Goal: Task Accomplishment & Management: Use online tool/utility

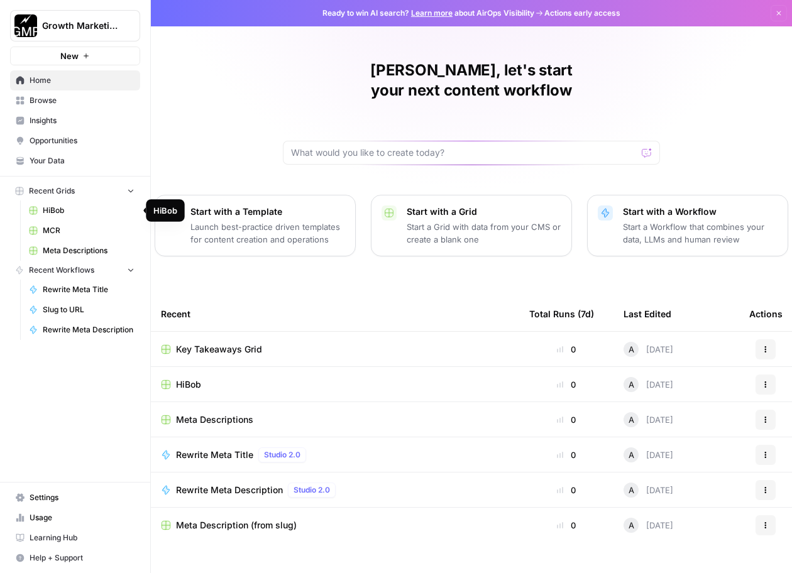
click at [66, 207] on span "HiBob" at bounding box center [89, 210] width 92 height 11
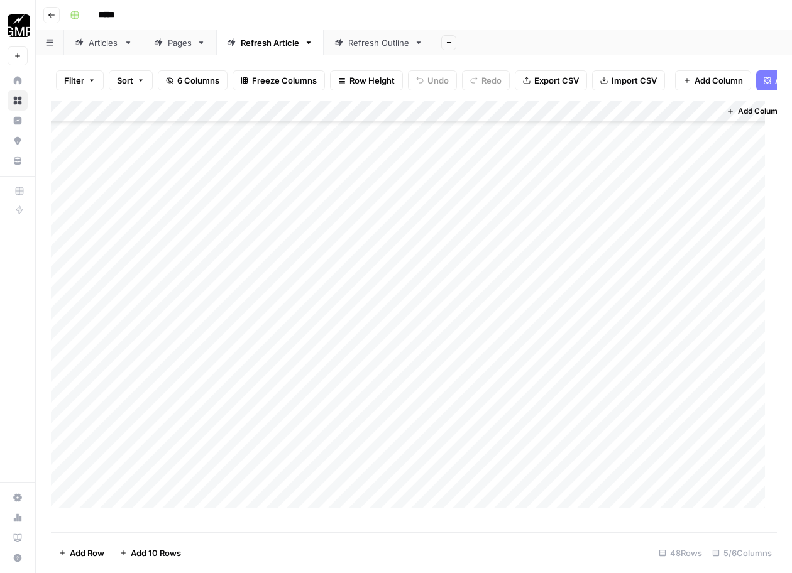
scroll to position [660, 0]
click at [170, 505] on div "Add Column" at bounding box center [414, 311] width 726 height 420
type textarea "**********"
click at [309, 486] on div "Add Column" at bounding box center [414, 311] width 726 height 420
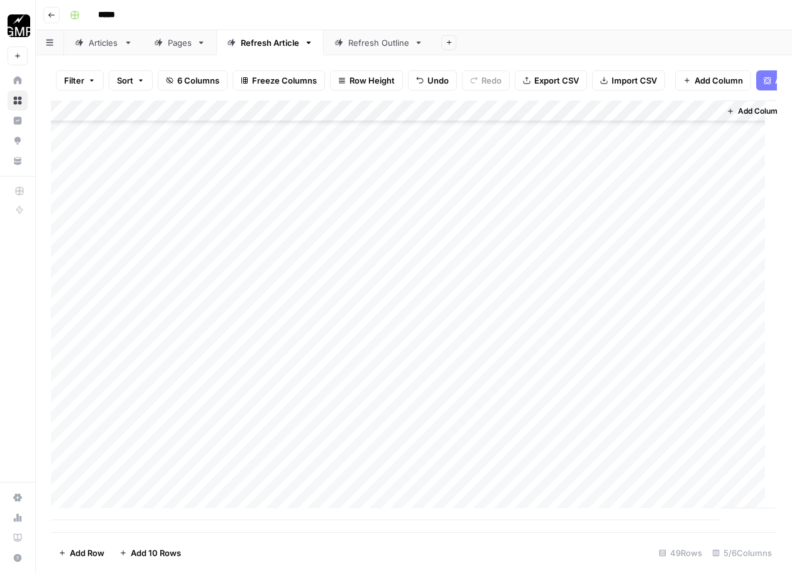
click at [309, 486] on div at bounding box center [311, 488] width 140 height 23
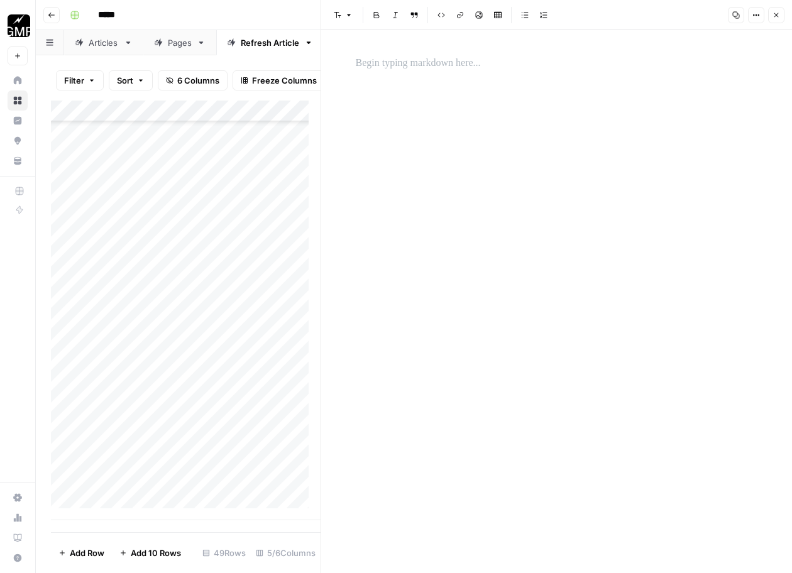
click at [499, 60] on p at bounding box center [557, 63] width 402 height 16
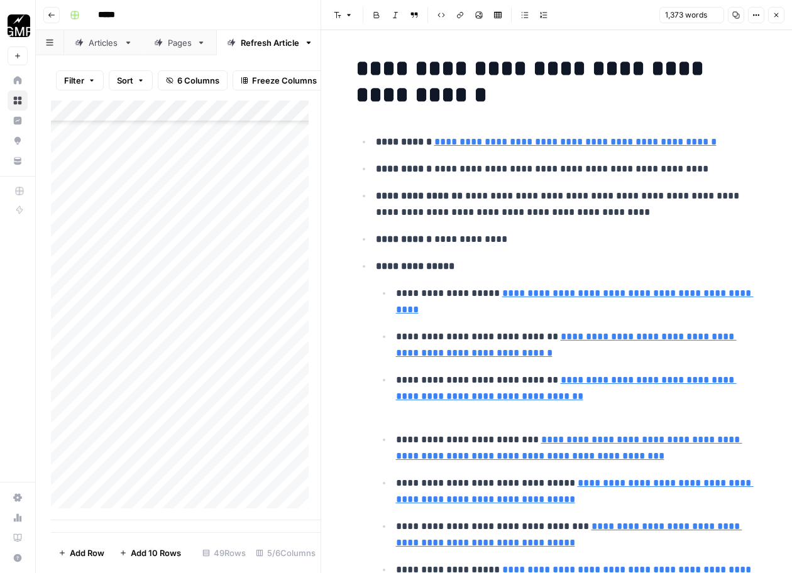
scroll to position [4685, 0]
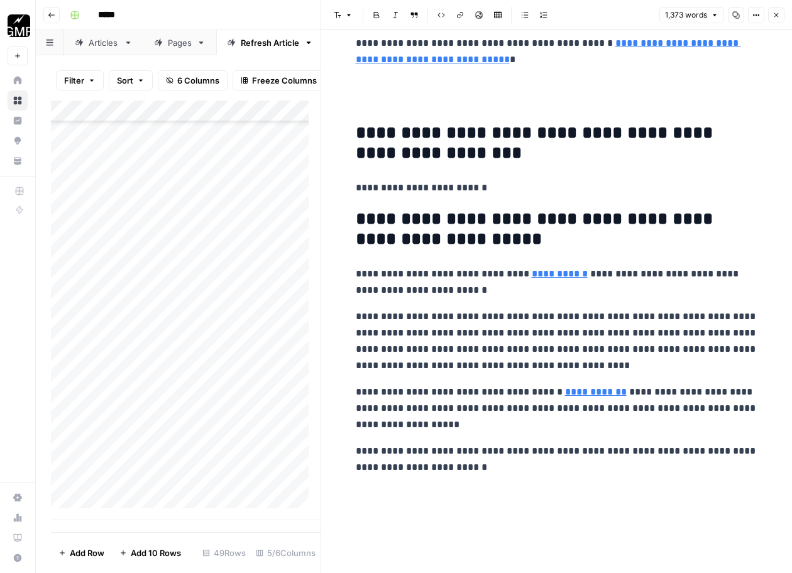
click at [449, 99] on p at bounding box center [557, 94] width 402 height 33
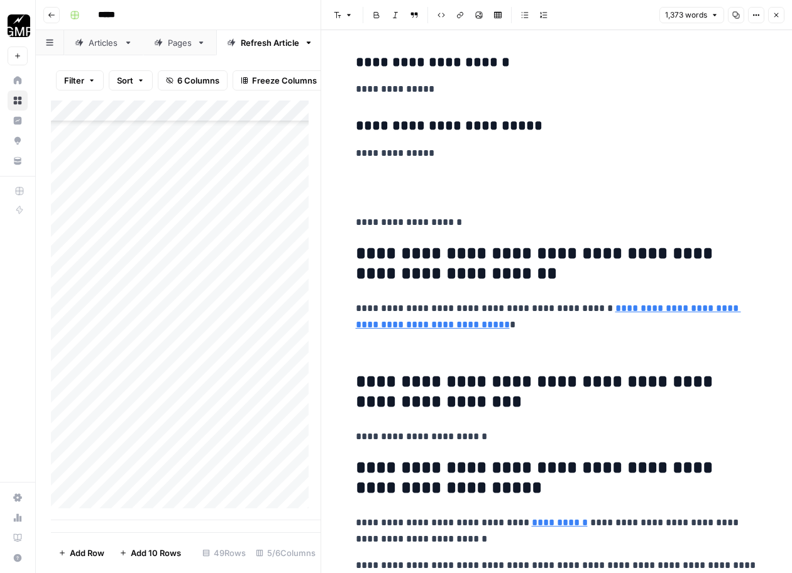
scroll to position [4419, 0]
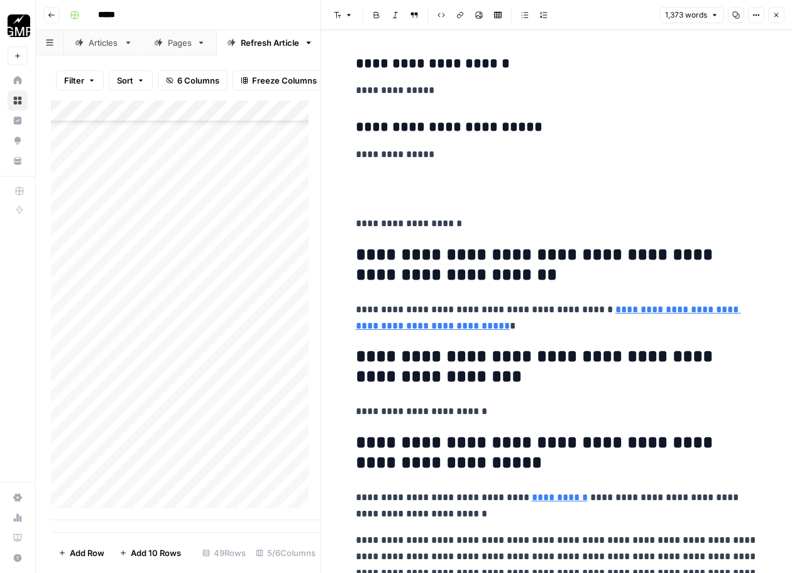
click at [417, 184] on p at bounding box center [557, 189] width 402 height 33
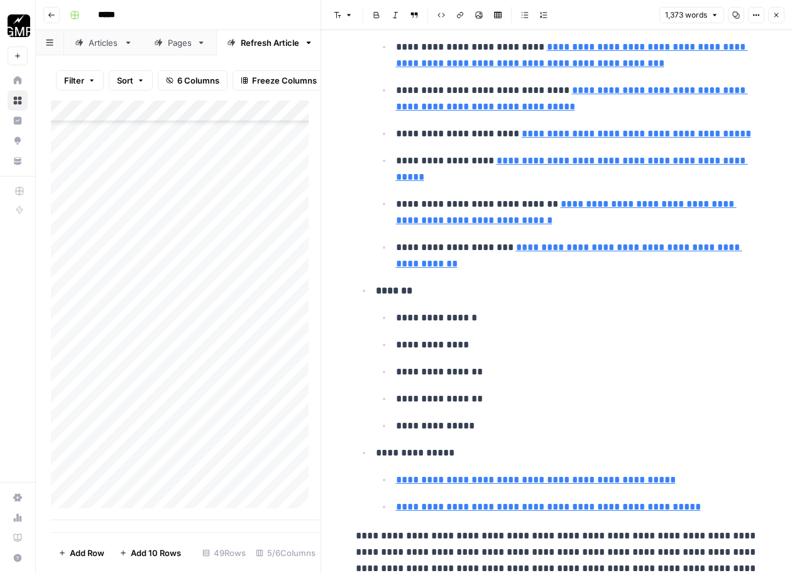
scroll to position [699, 0]
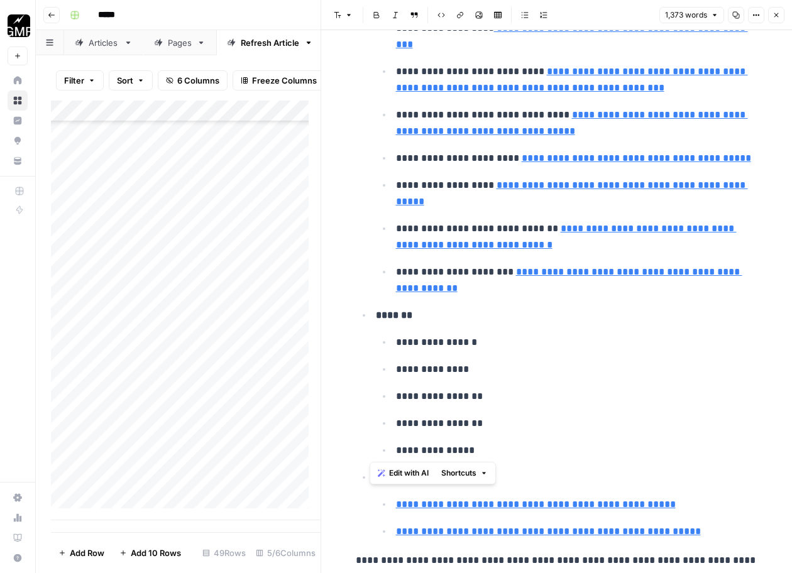
drag, startPoint x: 465, startPoint y: 453, endPoint x: 360, endPoint y: 316, distance: 172.7
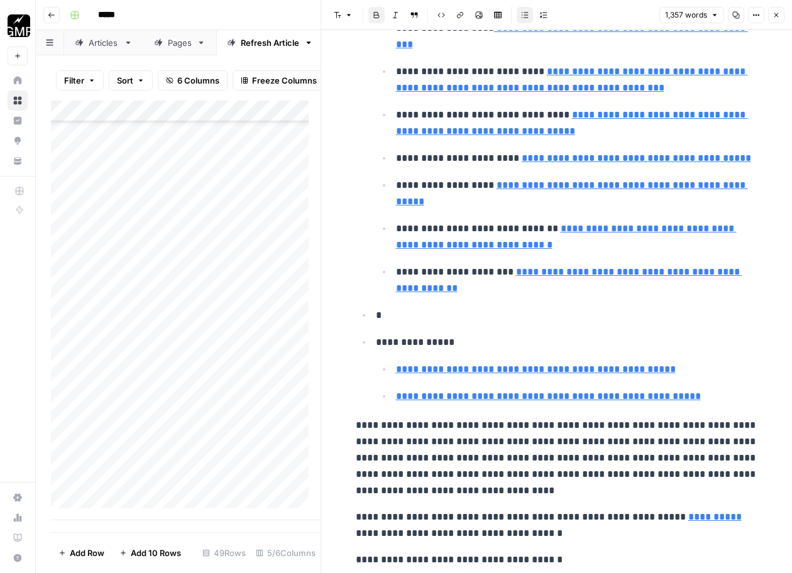
click at [414, 320] on p "*" at bounding box center [567, 315] width 382 height 16
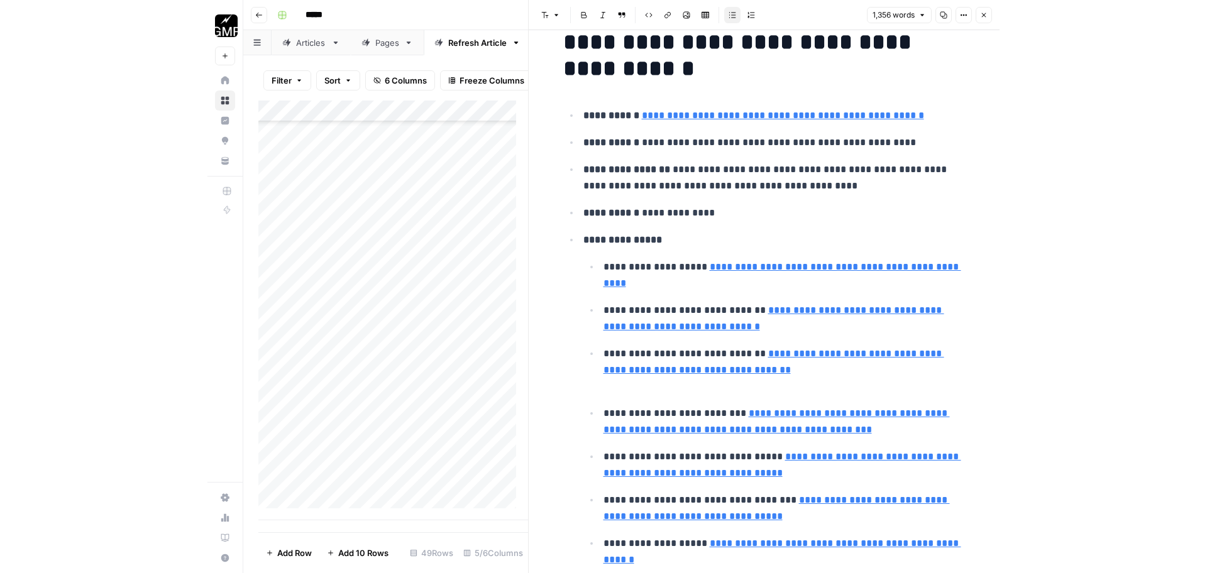
scroll to position [0, 0]
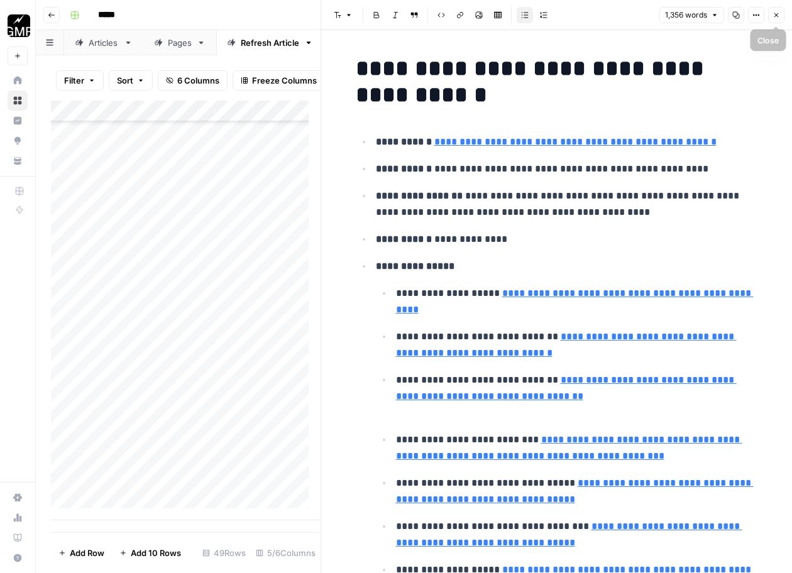
click at [778, 13] on icon "button" at bounding box center [777, 15] width 8 height 8
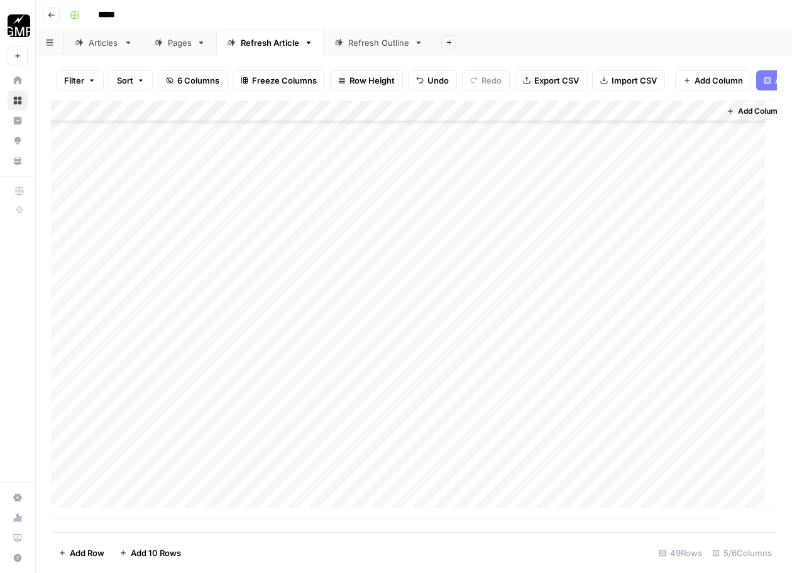
click at [422, 492] on div "Add Column" at bounding box center [414, 311] width 726 height 420
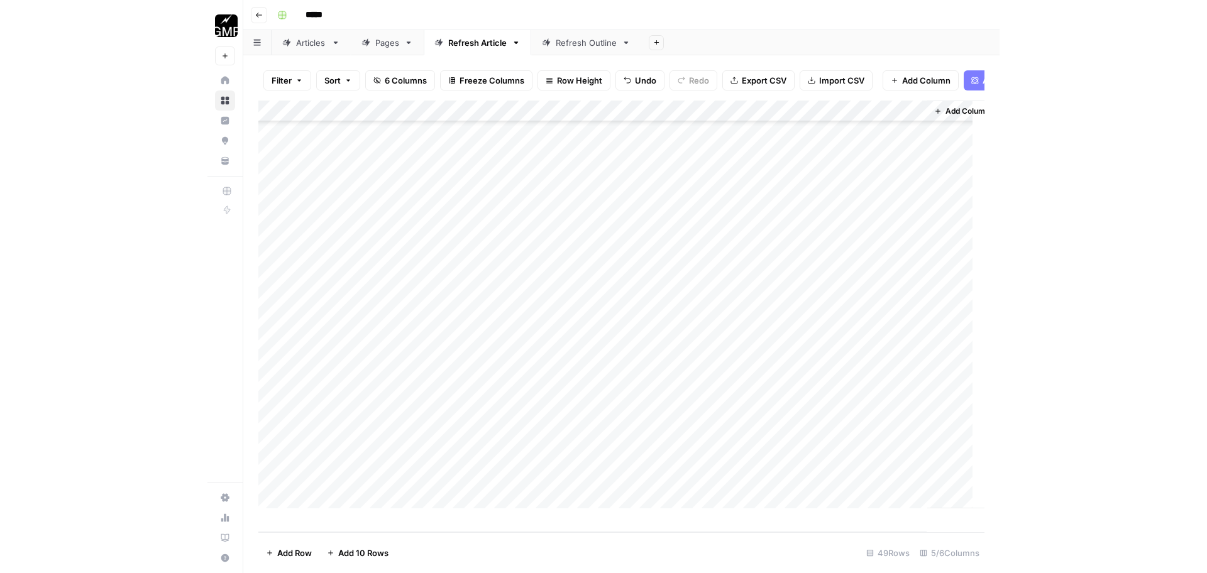
scroll to position [657, 0]
